Goal: Task Accomplishment & Management: Manage account settings

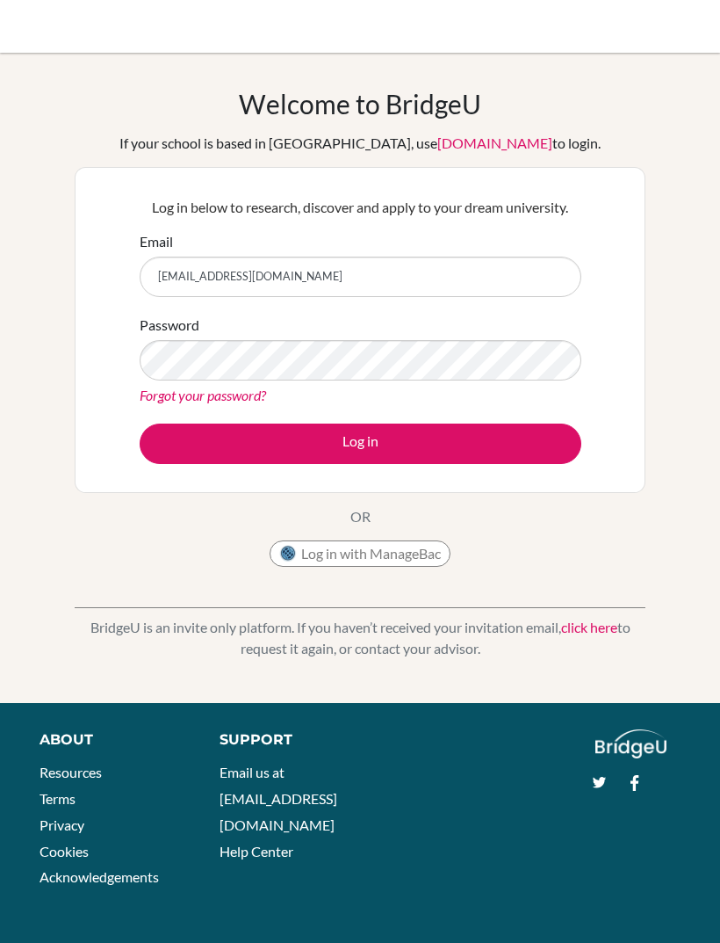
type input "[EMAIL_ADDRESS][DOMAIN_NAME]"
click at [439, 450] on button "Log in" at bounding box center [361, 443] width 442 height 40
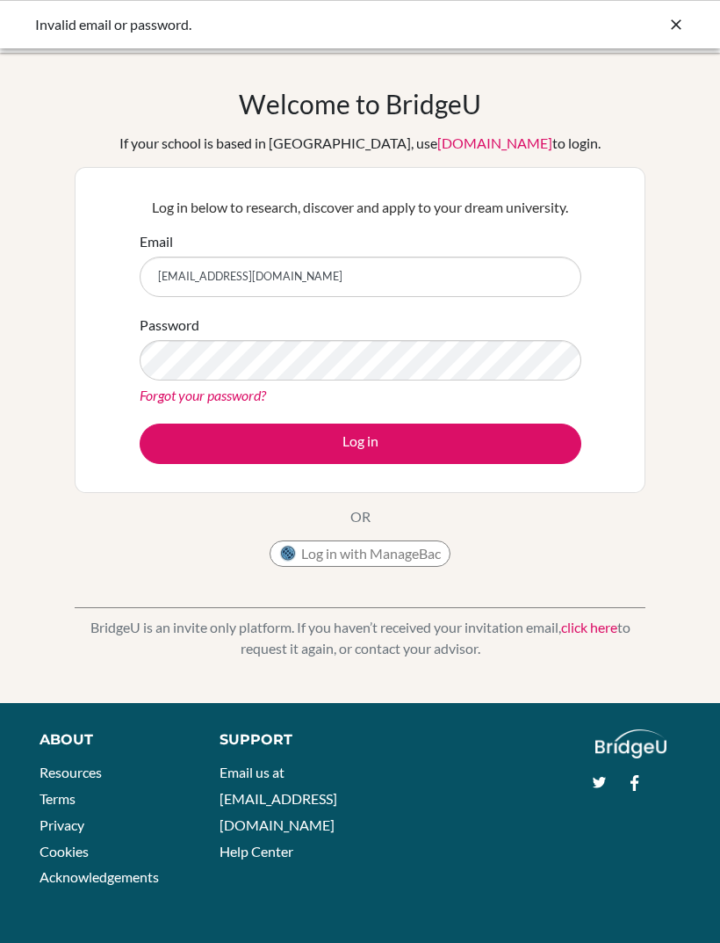
click at [464, 449] on button "Log in" at bounding box center [361, 443] width 442 height 40
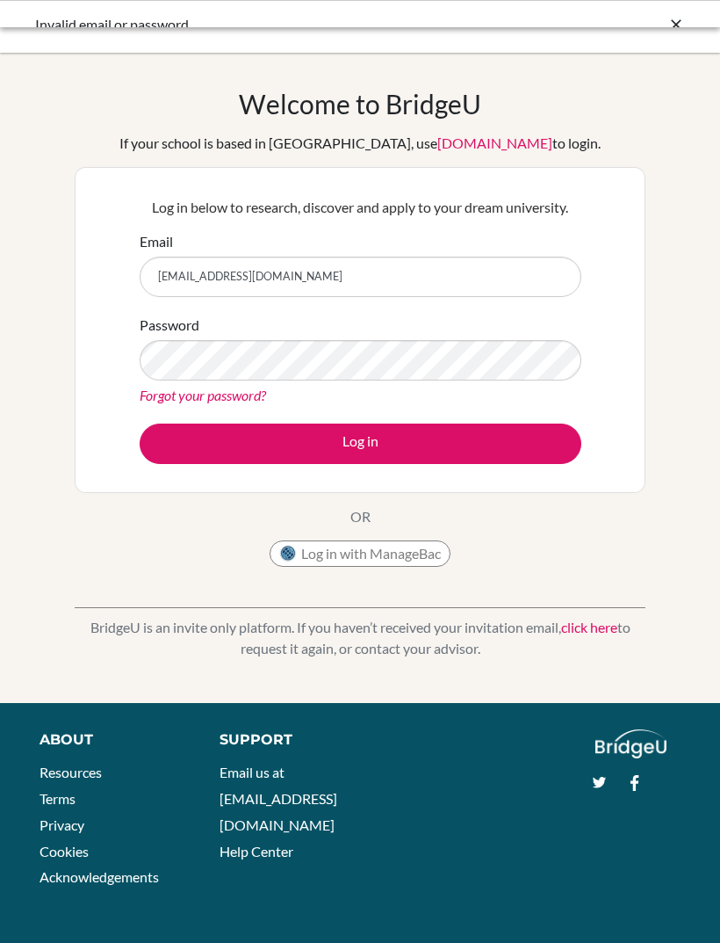
click at [454, 446] on button "Log in" at bounding box center [361, 443] width 442 height 40
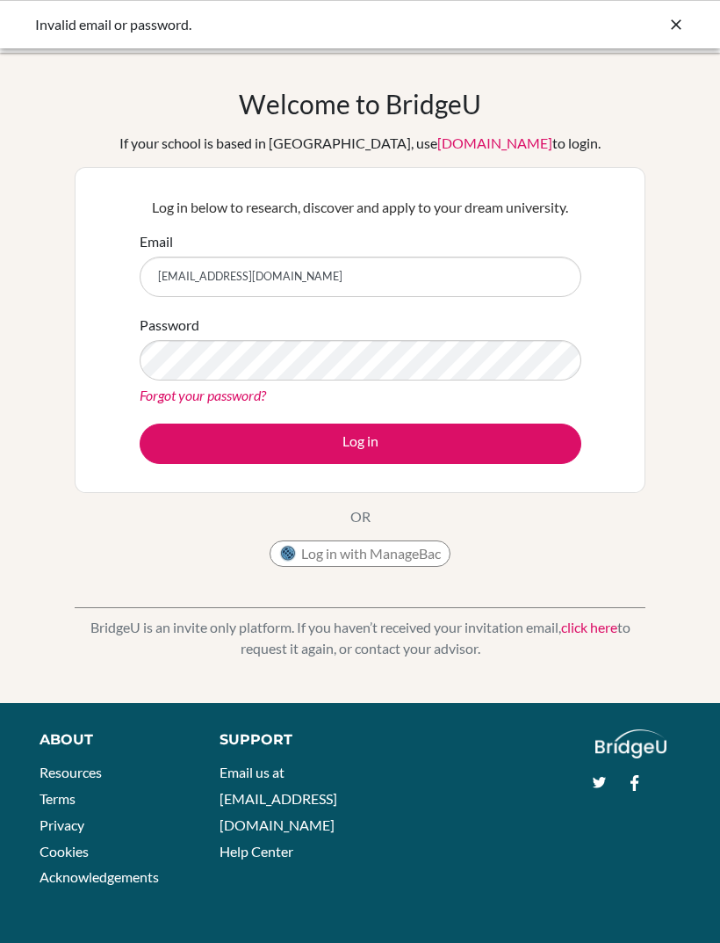
click at [423, 555] on button "Log in with ManageBac" at bounding box center [360, 553] width 181 height 26
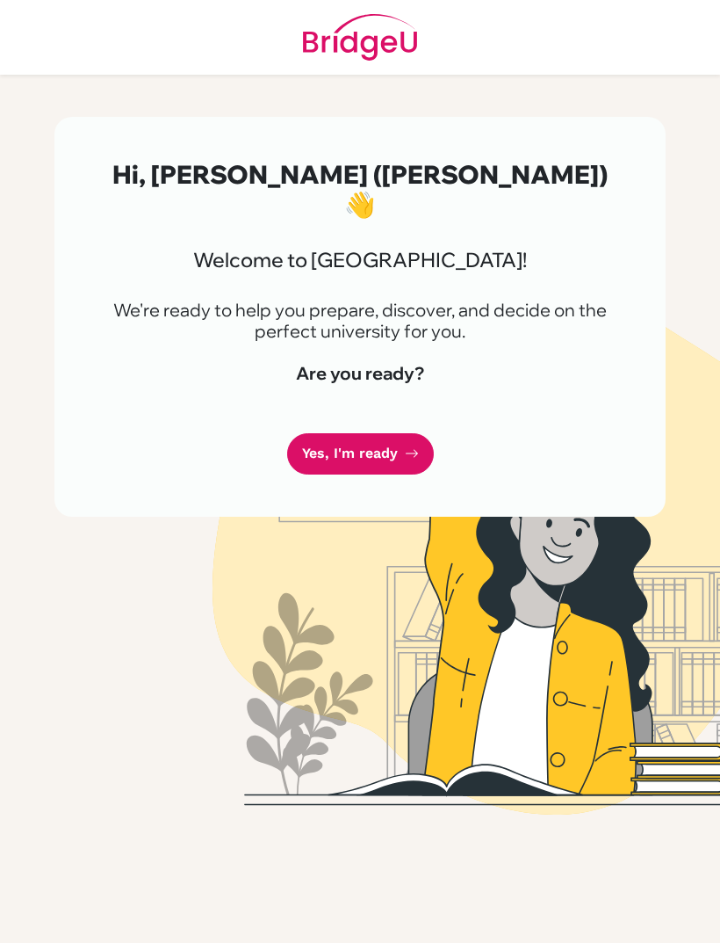
click at [401, 433] on link "Yes, I'm ready" at bounding box center [360, 453] width 147 height 41
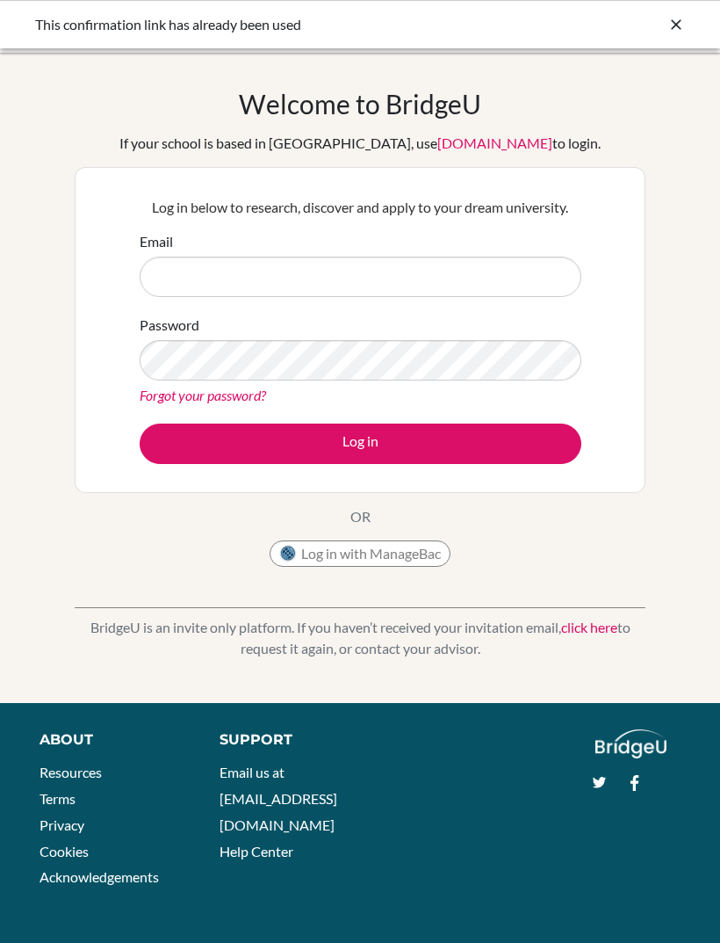
click at [515, 277] on input "Email" at bounding box center [361, 276] width 442 height 40
type input "[EMAIL_ADDRESS][DOMAIN_NAME]"
click at [500, 442] on button "Log in" at bounding box center [361, 443] width 442 height 40
click at [176, 289] on input "Email" at bounding box center [361, 276] width 442 height 40
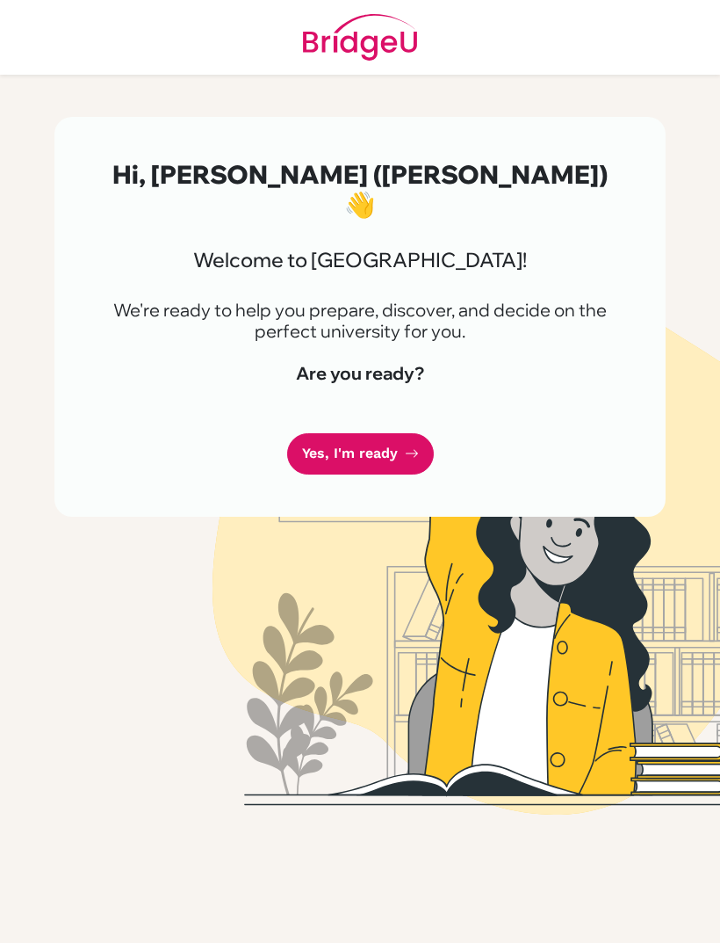
click at [415, 433] on link "Yes, I'm ready" at bounding box center [360, 453] width 147 height 41
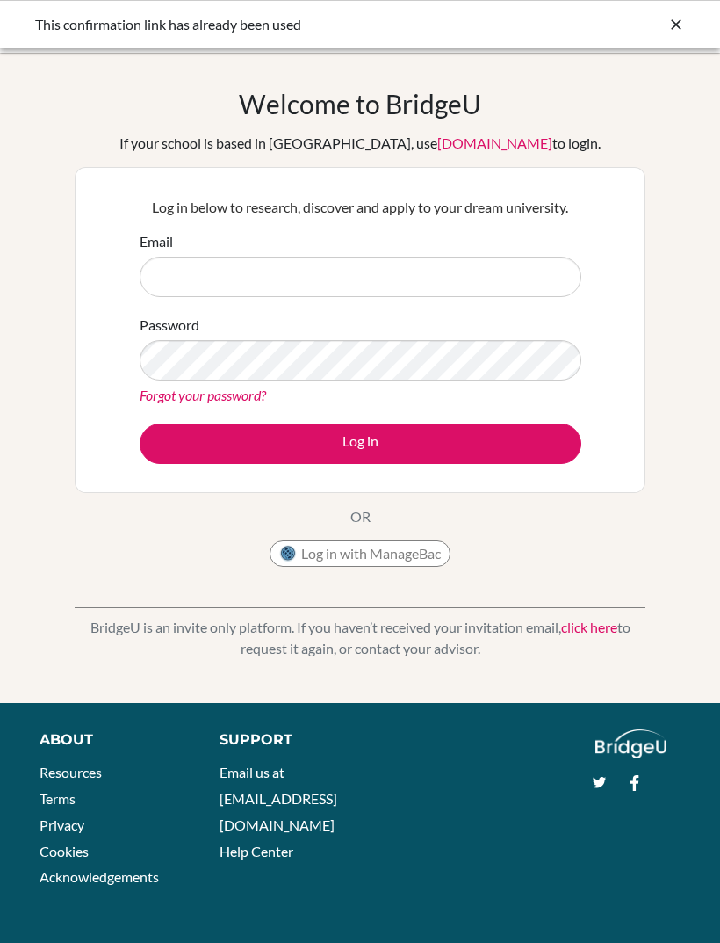
click at [495, 235] on div "Email" at bounding box center [361, 264] width 442 height 66
click at [466, 273] on input "Email" at bounding box center [361, 276] width 442 height 40
click at [674, 23] on icon at bounding box center [677, 25] width 18 height 18
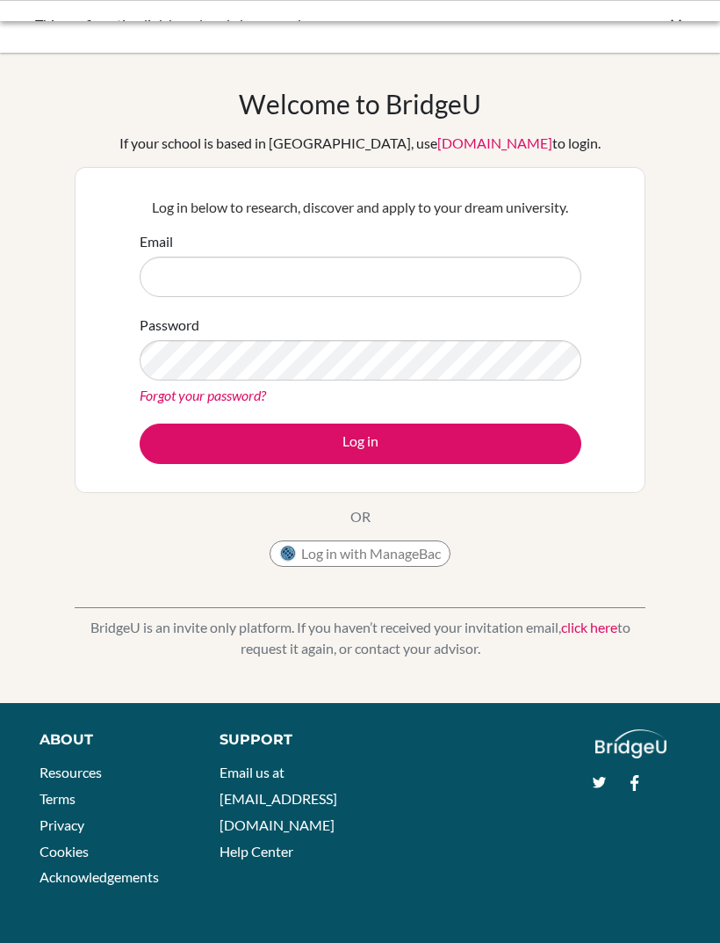
click at [670, 27] on div at bounding box center [360, 26] width 703 height 53
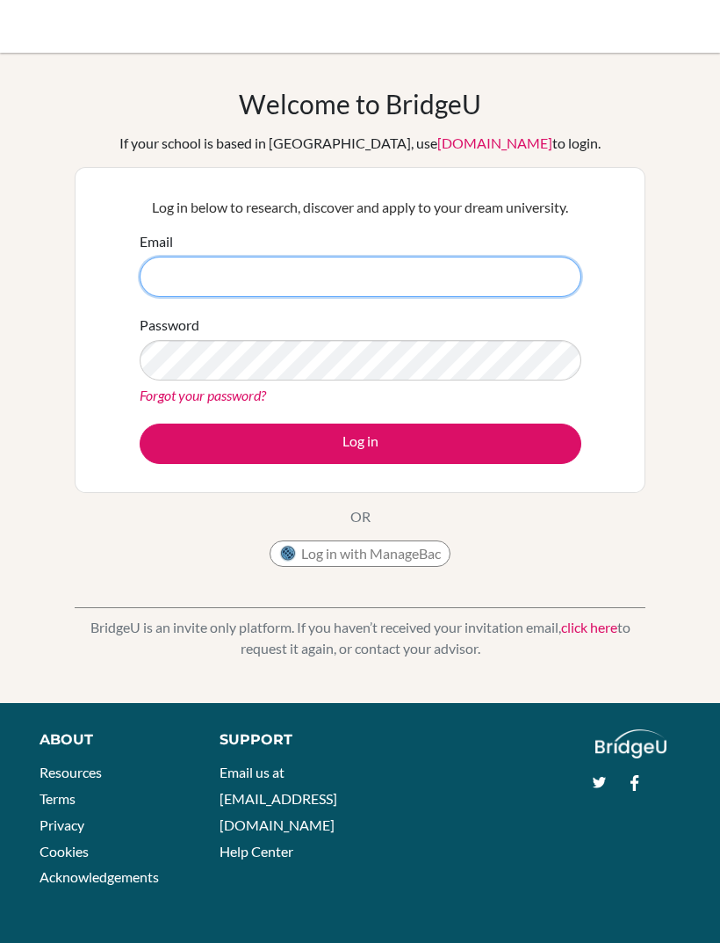
click at [479, 281] on input "Email" at bounding box center [361, 276] width 442 height 40
click at [538, 294] on input "[EMAIL_ADDRESS]" at bounding box center [361, 276] width 442 height 40
type input "[EMAIL_ADDRESS][DOMAIN_NAME]"
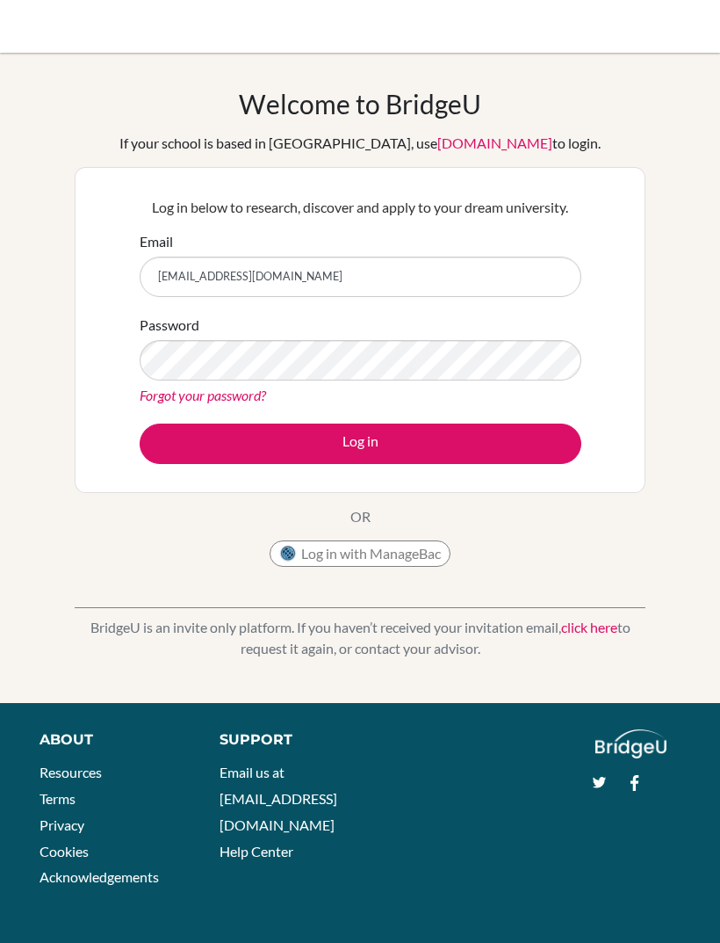
click at [423, 455] on button "Log in" at bounding box center [361, 443] width 442 height 40
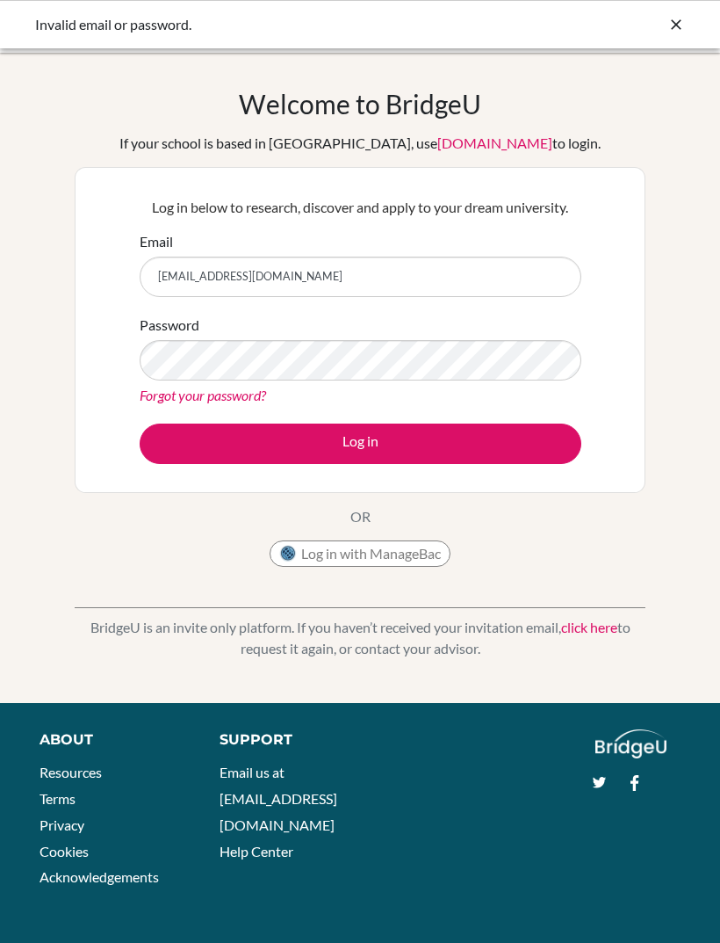
click at [220, 394] on link "Forgot your password?" at bounding box center [203, 394] width 126 height 17
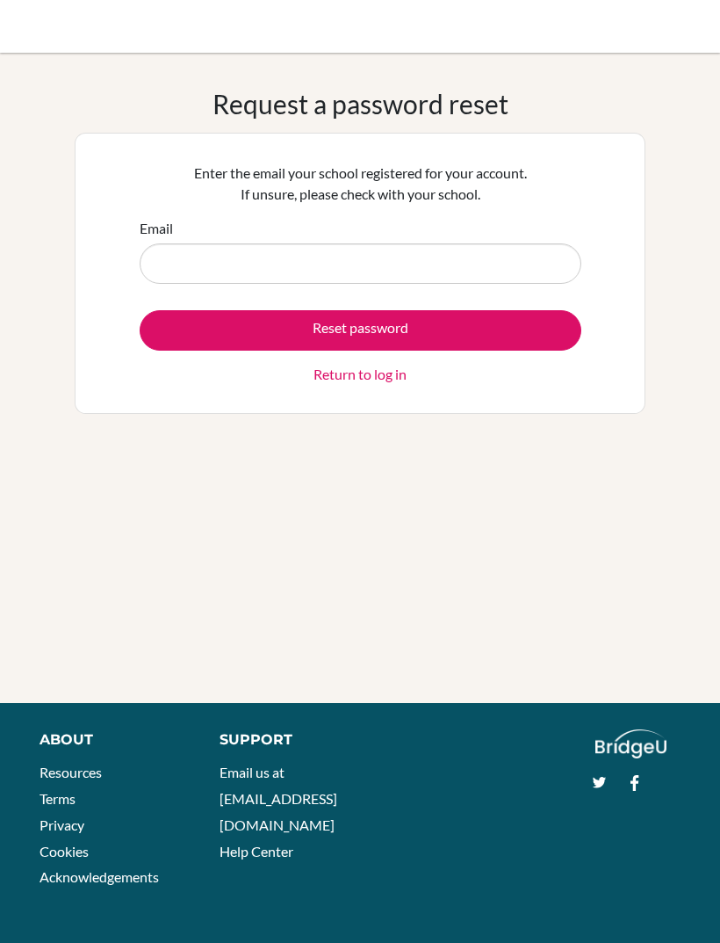
click at [184, 272] on input "Email" at bounding box center [361, 263] width 442 height 40
type input "[EMAIL_ADDRESS][DOMAIN_NAME]"
click at [541, 336] on button "Reset password" at bounding box center [361, 330] width 442 height 40
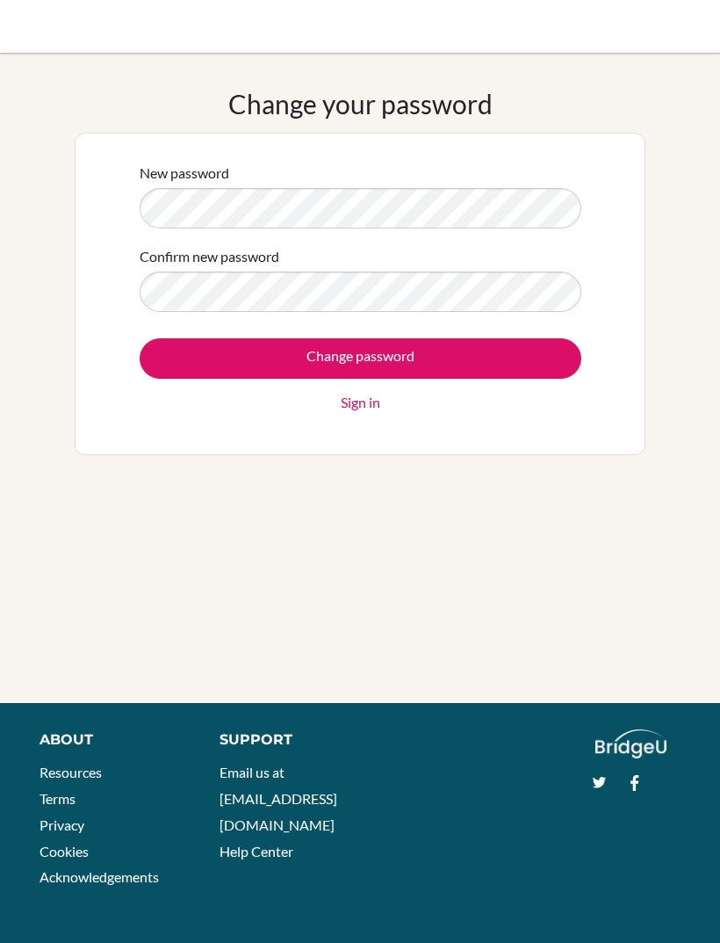
click at [446, 352] on input "Change password" at bounding box center [361, 358] width 442 height 40
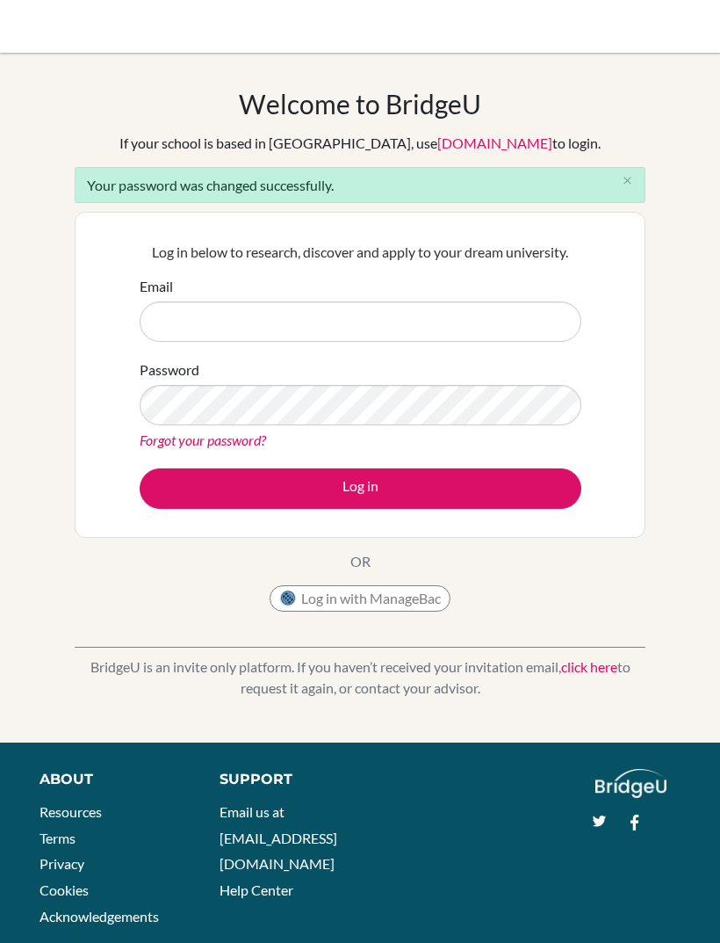
click at [437, 336] on input "Email" at bounding box center [361, 321] width 442 height 40
type input "[EMAIL_ADDRESS][DOMAIN_NAME]"
click at [448, 490] on button "Log in" at bounding box center [361, 488] width 442 height 40
